Goal: Transaction & Acquisition: Purchase product/service

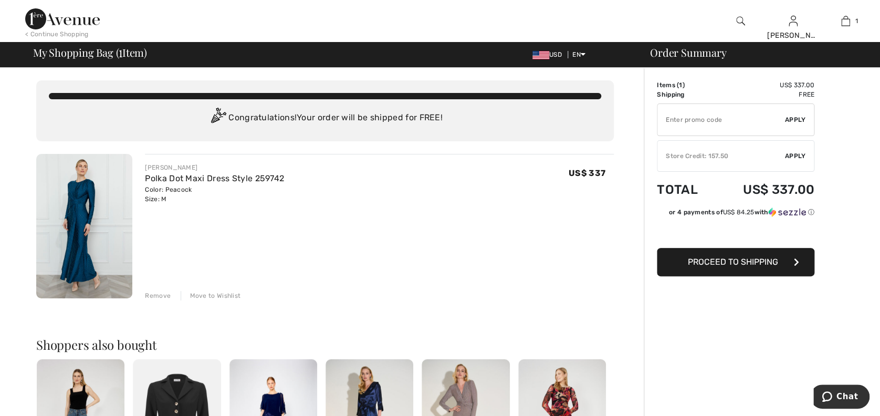
click at [756, 261] on span "Proceed to Shipping" at bounding box center [733, 262] width 90 height 10
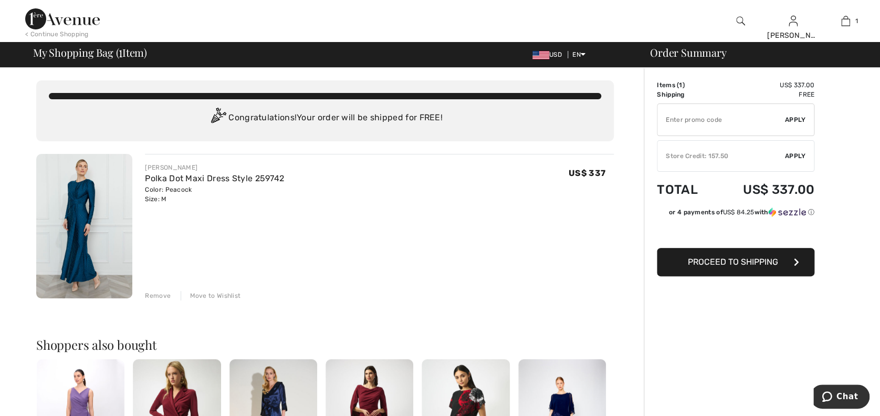
click at [797, 158] on span "Apply" at bounding box center [795, 155] width 21 height 9
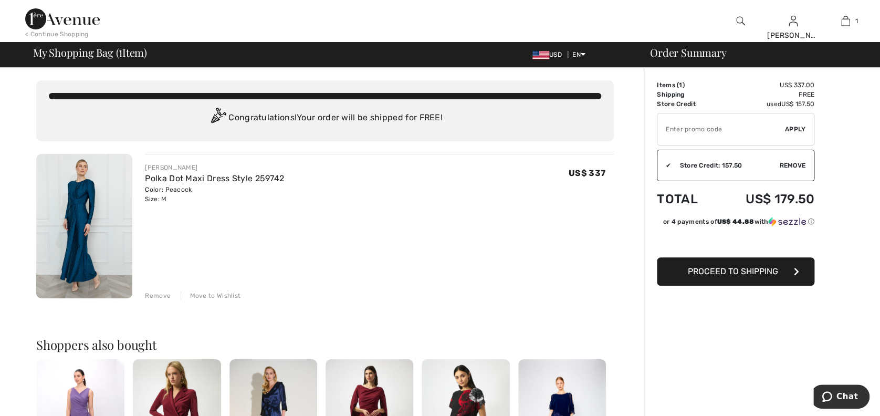
click at [737, 269] on span "Proceed to Shipping" at bounding box center [733, 271] width 90 height 10
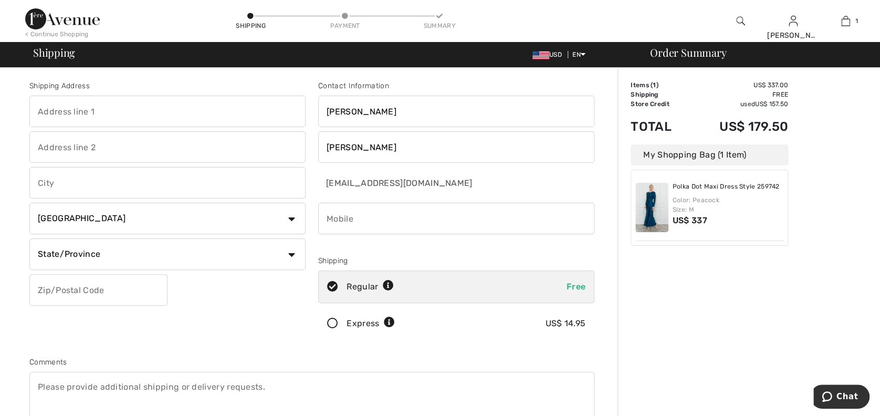
click at [99, 104] on input "text" at bounding box center [167, 112] width 276 height 32
type input "[STREET_ADDRESS]"
drag, startPoint x: 402, startPoint y: 118, endPoint x: 221, endPoint y: 109, distance: 181.4
click at [225, 109] on div "Shipping Address 12763 Lower Horse Valley Road Country Canada United States Afg…" at bounding box center [312, 282] width 578 height 455
type input "Gail"
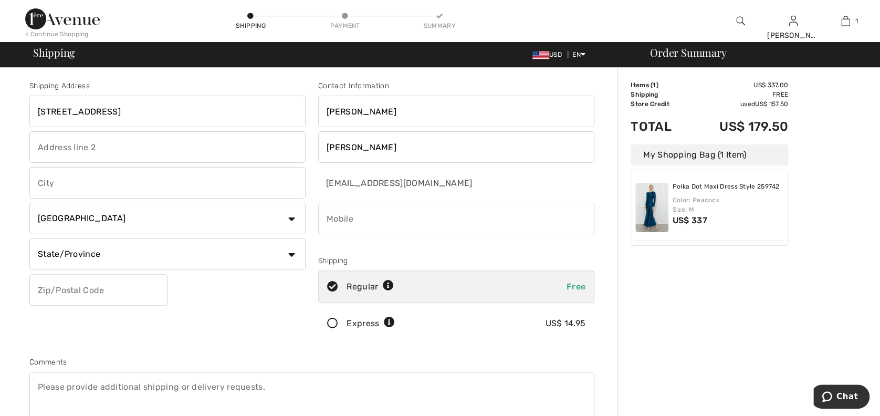
type input "[PERSON_NAME]"
click at [93, 177] on input "text" at bounding box center [167, 183] width 276 height 32
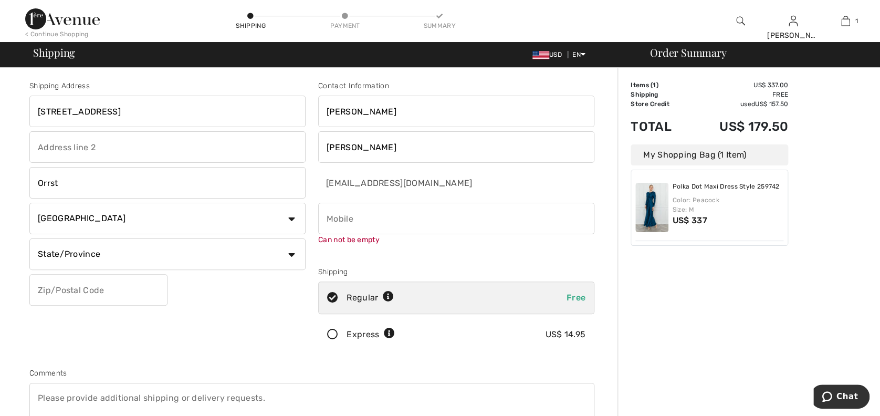
type input "Orrstown"
click at [76, 222] on select "Country Canada United States Afghanistan Aland Islands Albania Algeria American…" at bounding box center [167, 219] width 276 height 32
select select "US"
click at [29, 203] on select "Country Canada United States Afghanistan Aland Islands Albania Algeria American…" at bounding box center [167, 219] width 276 height 32
click at [82, 291] on input "text" at bounding box center [98, 290] width 138 height 32
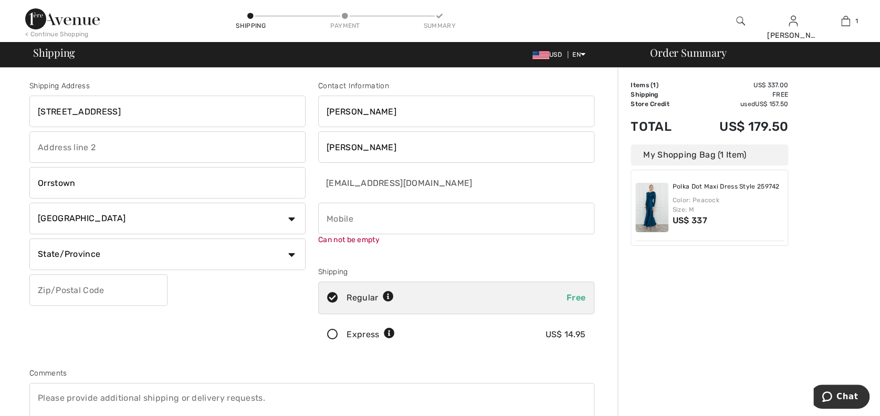
click at [39, 250] on select "State/Province Alabama Alaska American Samoa Arizona Arkansas California Colora…" at bounding box center [167, 254] width 276 height 32
select select "PA"
click at [29, 238] on select "State/Province Alabama Alaska American Samoa Arizona Arkansas California Colora…" at bounding box center [167, 254] width 276 height 32
click at [81, 289] on input "text" at bounding box center [98, 290] width 138 height 32
type input "17244"
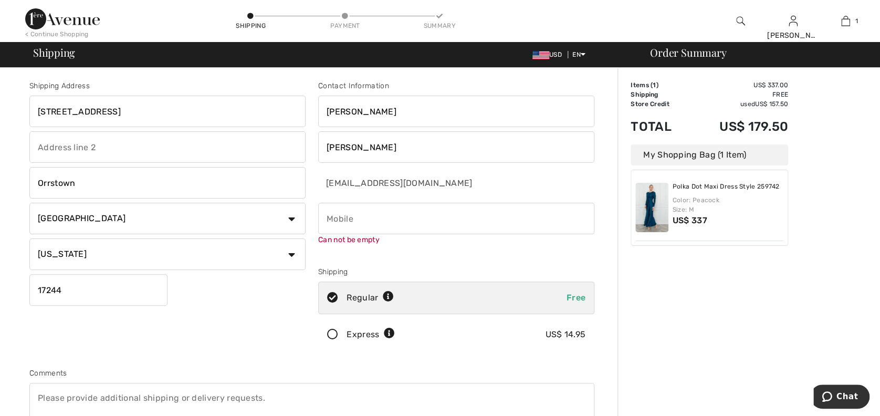
click at [379, 227] on input "phone" at bounding box center [456, 219] width 276 height 32
type input "2013902938"
click at [658, 332] on div "Order Summary Details Items ( 1 ) US$ 337.00 Promo code US$ 0.00 Shipping Free …" at bounding box center [749, 381] width 263 height 627
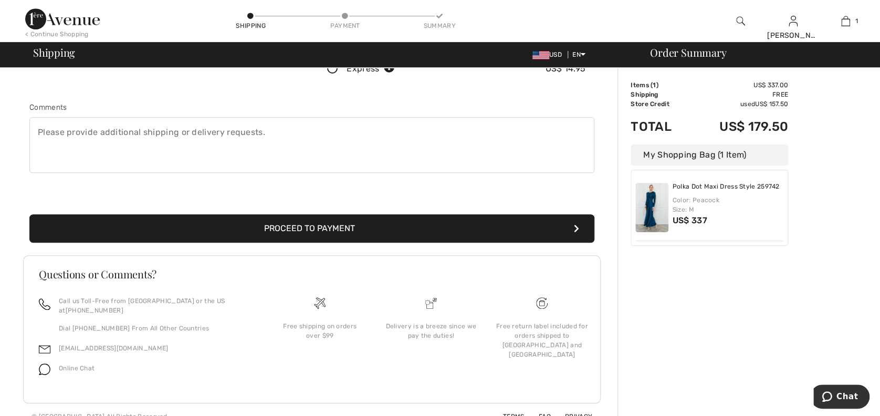
scroll to position [258, 0]
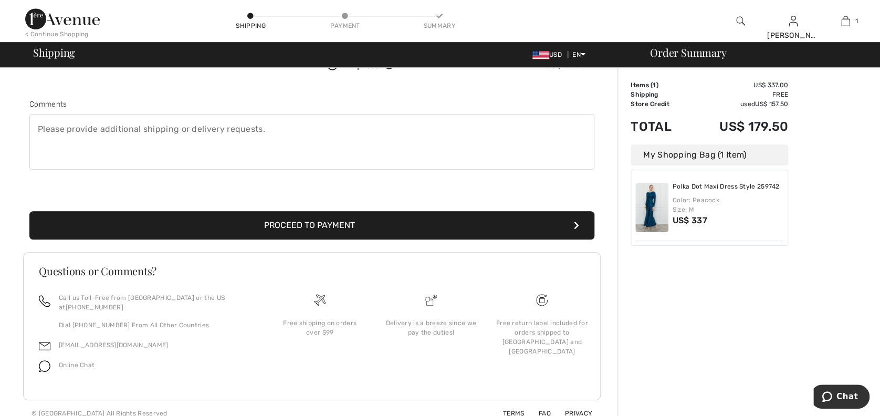
click at [346, 225] on button "Proceed to Payment" at bounding box center [311, 225] width 565 height 28
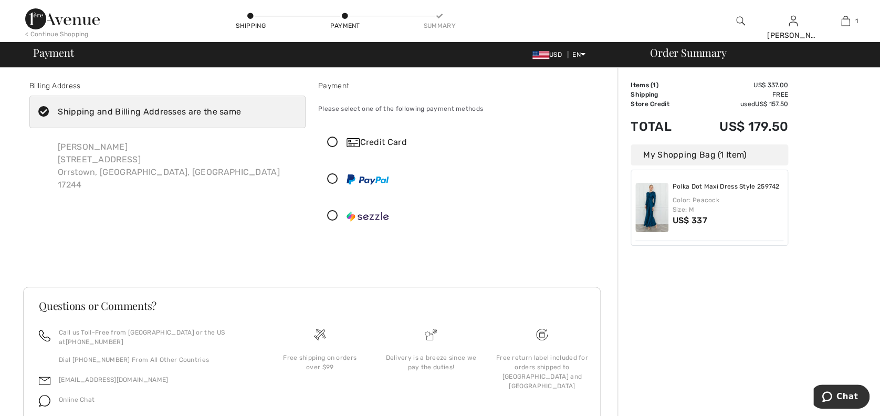
click at [333, 142] on icon at bounding box center [333, 142] width 28 height 11
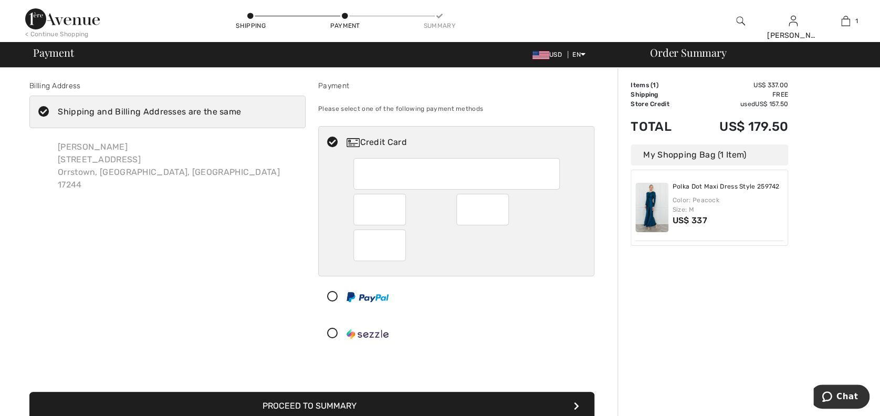
click at [706, 311] on div "Order Summary Details Items ( 1 ) US$ 337.00 Promo code US$ 0.00 Shipping Free …" at bounding box center [749, 337] width 263 height 539
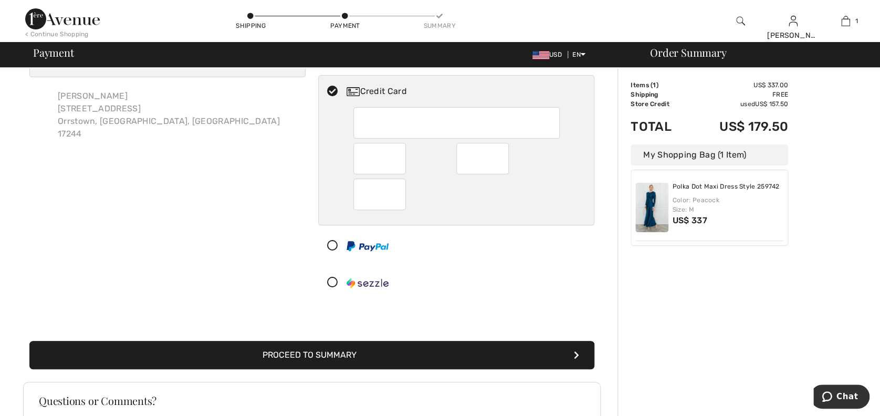
scroll to position [70, 0]
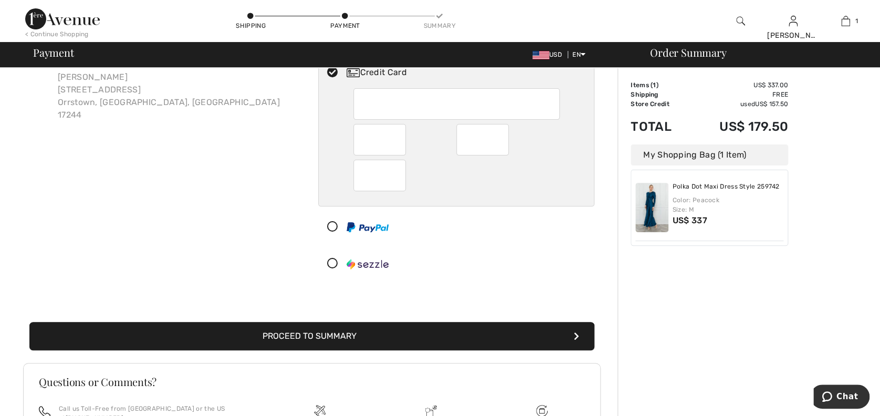
click at [334, 337] on button "Proceed to Summary" at bounding box center [311, 336] width 565 height 28
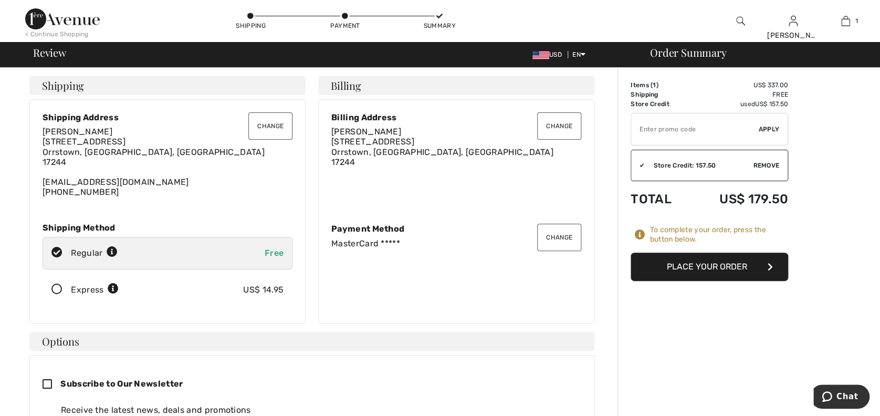
click at [721, 265] on button "Place Your Order" at bounding box center [710, 267] width 158 height 28
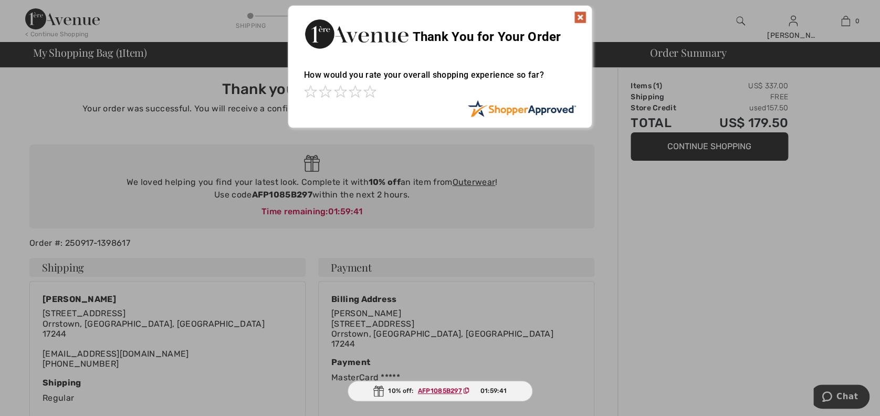
click at [579, 17] on img at bounding box center [580, 17] width 13 height 13
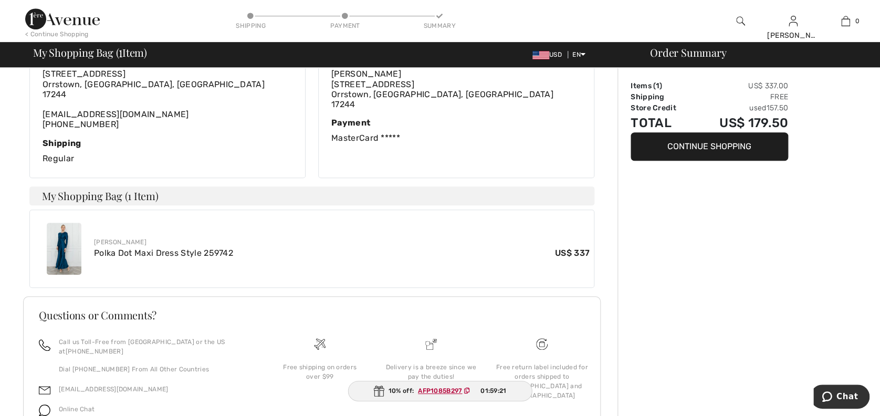
scroll to position [284, 0]
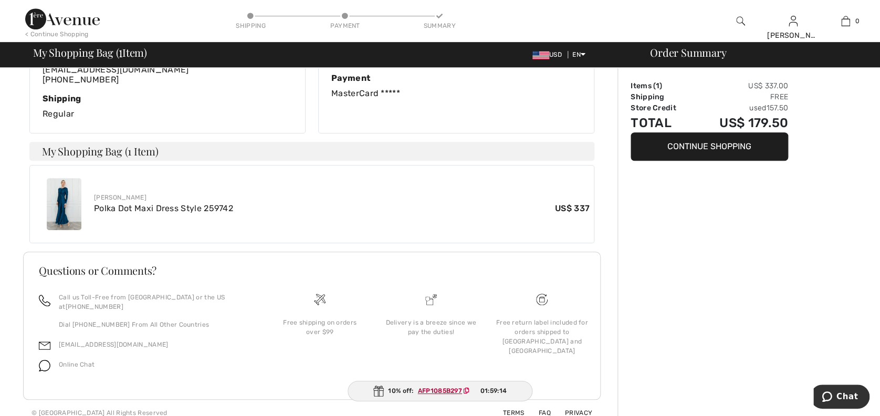
click at [660, 227] on div "Order Summary Items ( 1 ) US$ 337.00 Shipping Free Store Credit used 157.50 Tot…" at bounding box center [749, 105] width 263 height 642
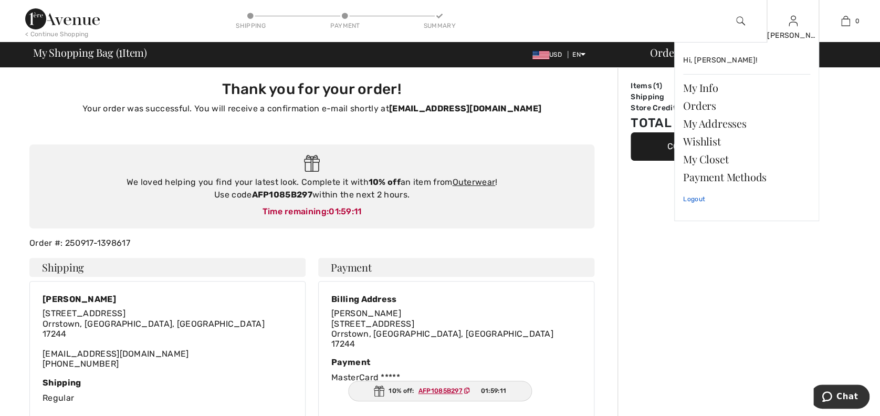
click at [697, 199] on link "Logout" at bounding box center [746, 199] width 127 height 26
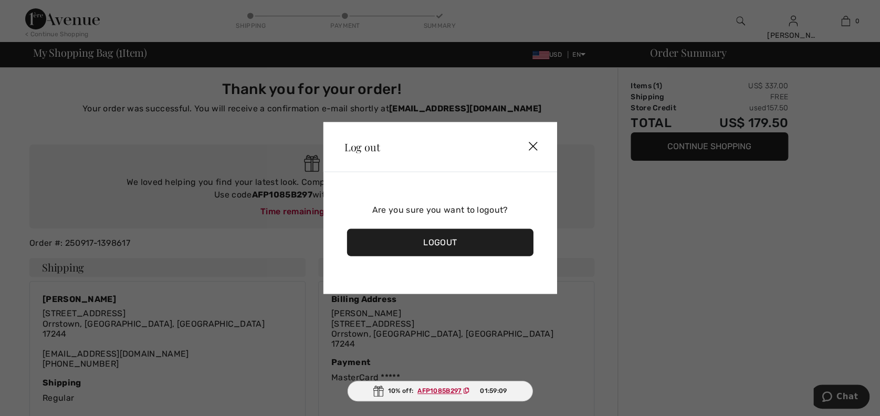
click at [496, 238] on div "Logout" at bounding box center [440, 242] width 186 height 27
